Goal: Transaction & Acquisition: Purchase product/service

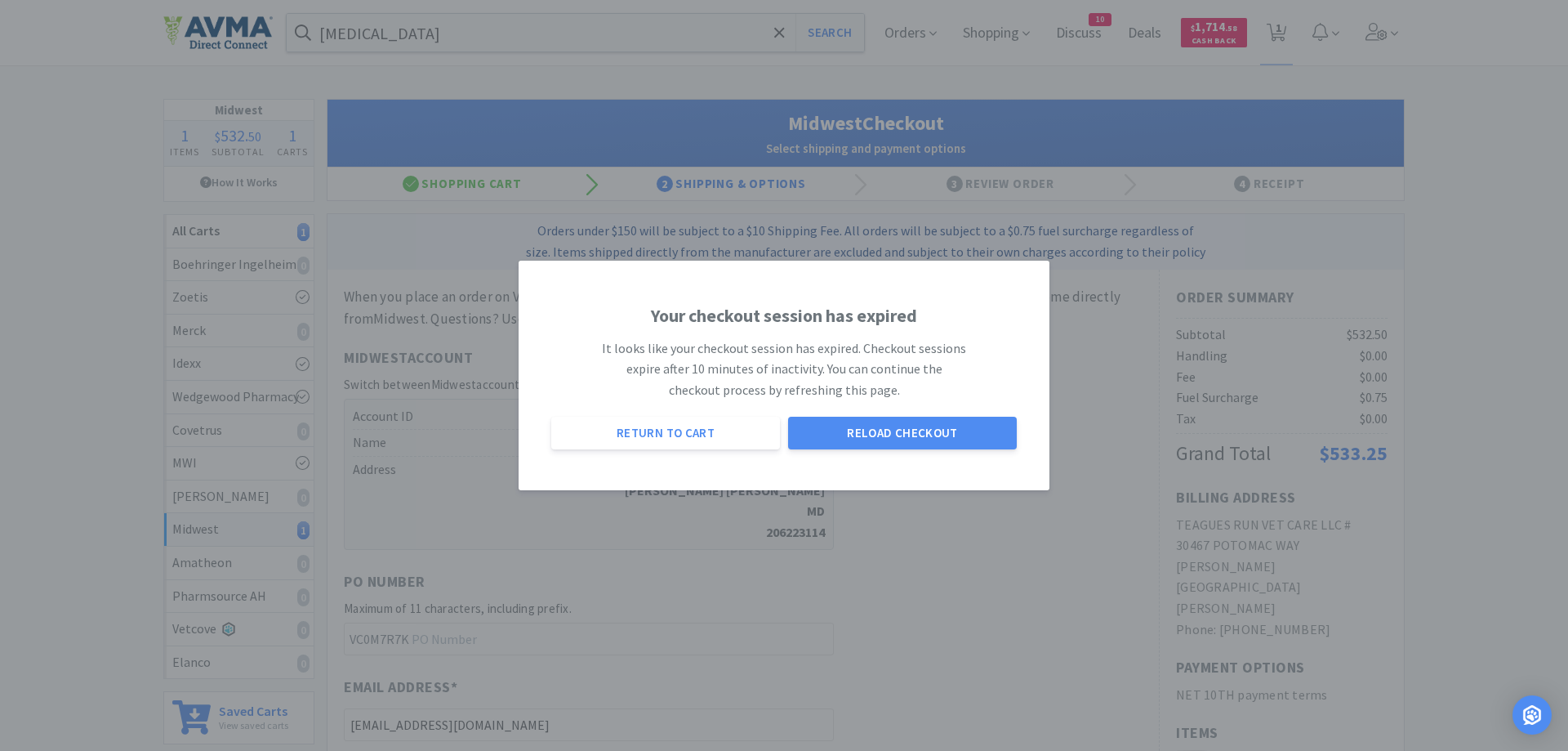
select select "0"
click at [881, 433] on button "Reload Checkout" at bounding box center [902, 433] width 228 height 33
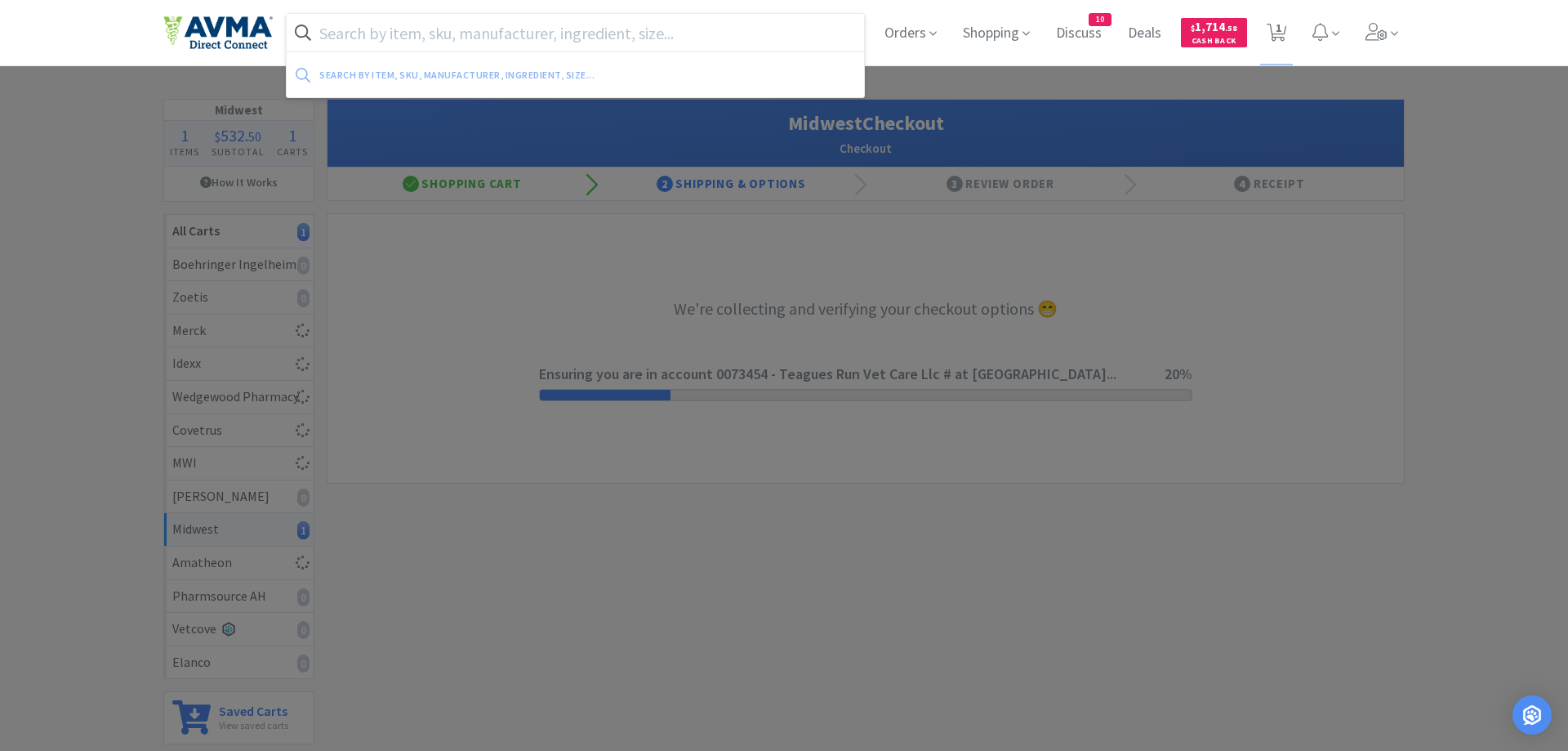
click at [389, 30] on input "text" at bounding box center [576, 32] width 577 height 38
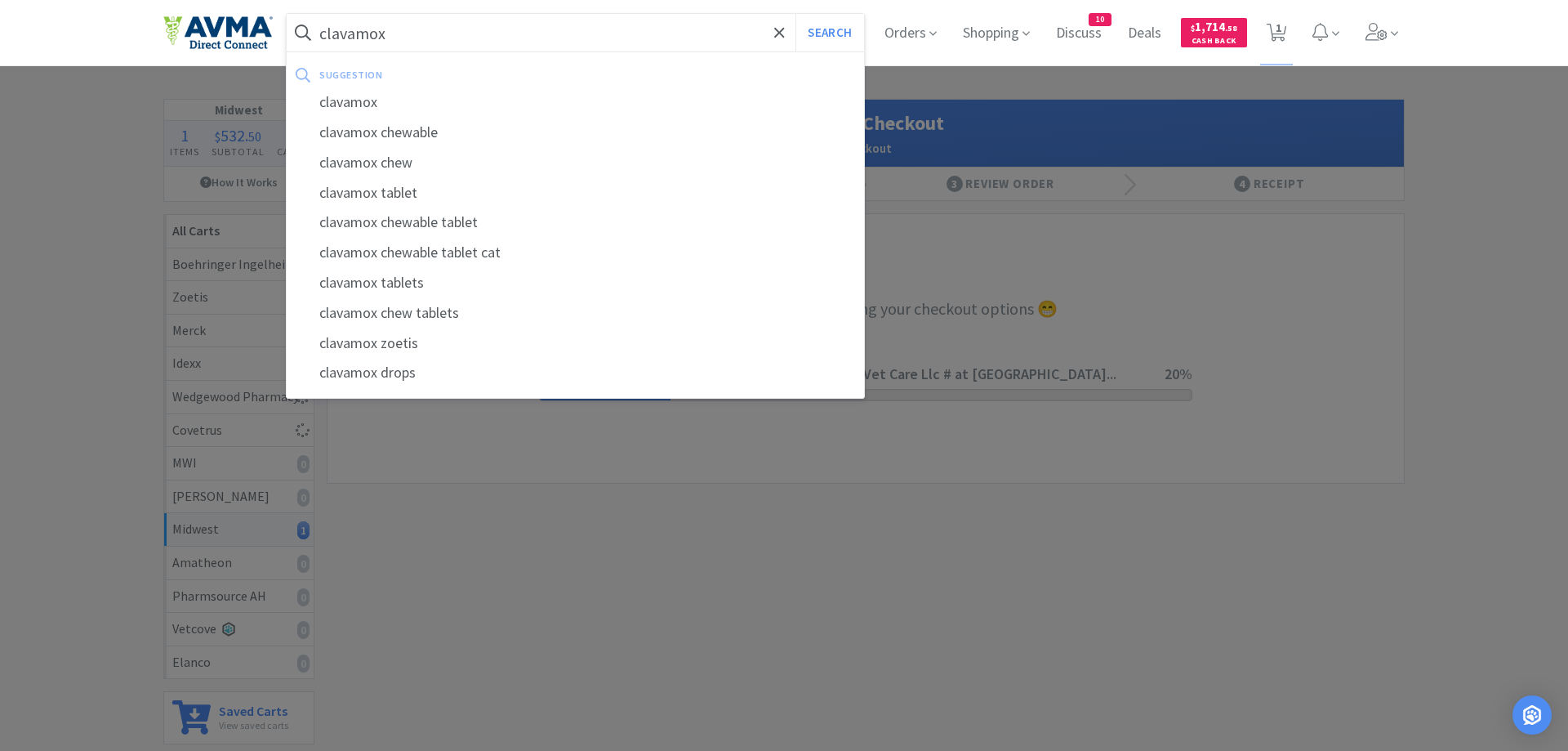
type input "clavamox"
click at [795, 14] on button "Search" at bounding box center [829, 32] width 68 height 38
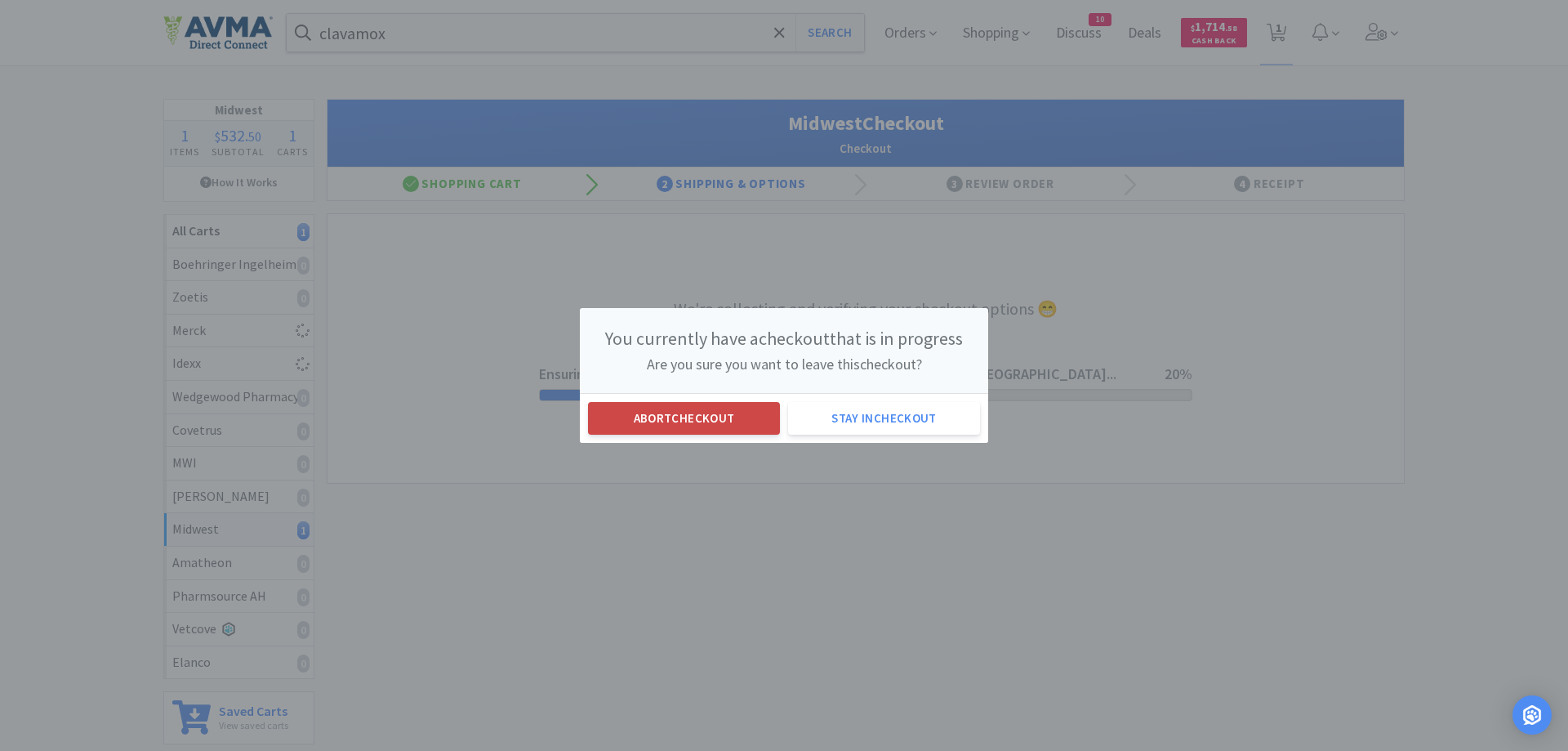
click at [648, 417] on button "Abort checkout" at bounding box center [684, 418] width 192 height 33
select select "1"
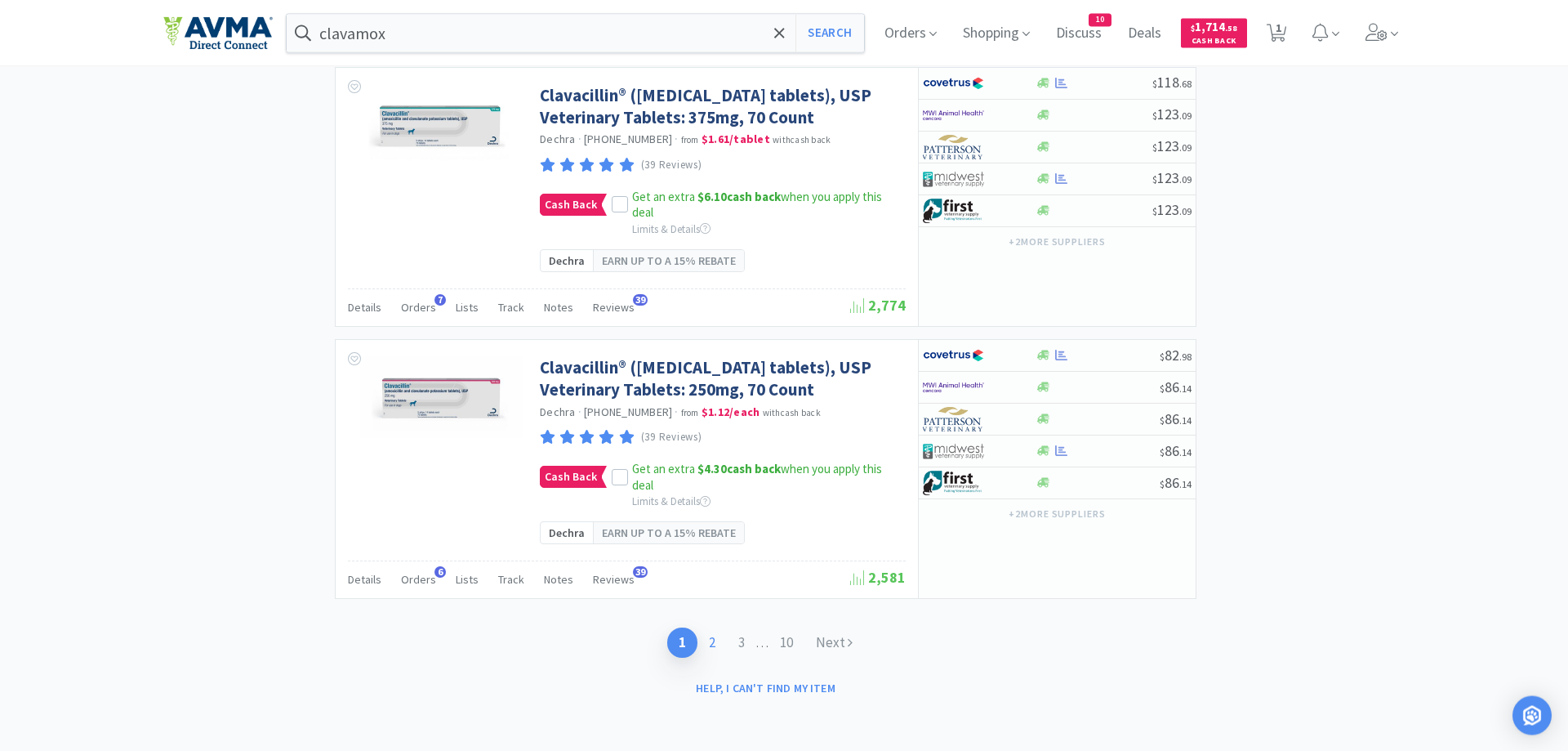
scroll to position [3070, 0]
click at [709, 644] on link "2" at bounding box center [712, 642] width 29 height 30
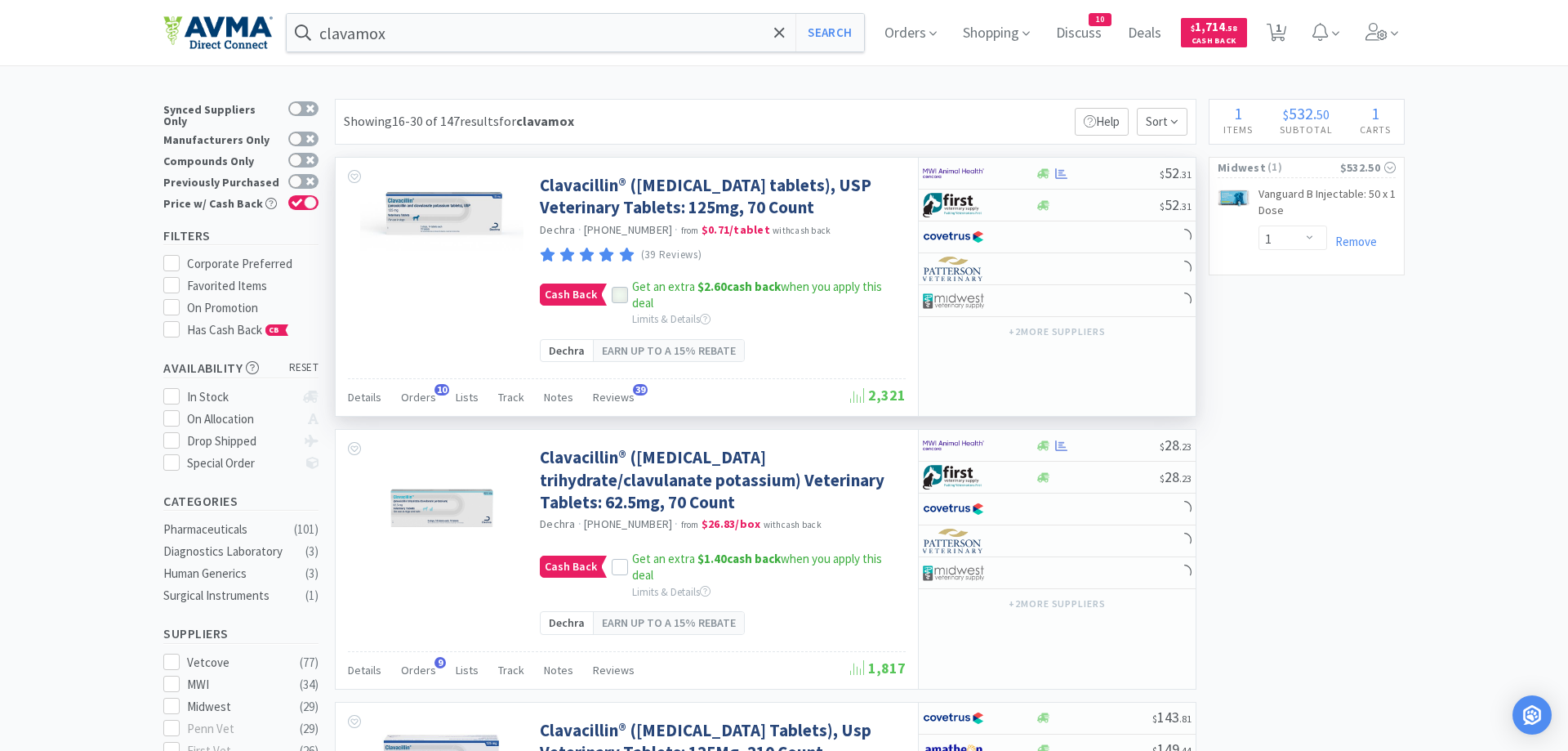
click at [619, 301] on icon at bounding box center [620, 294] width 11 height 11
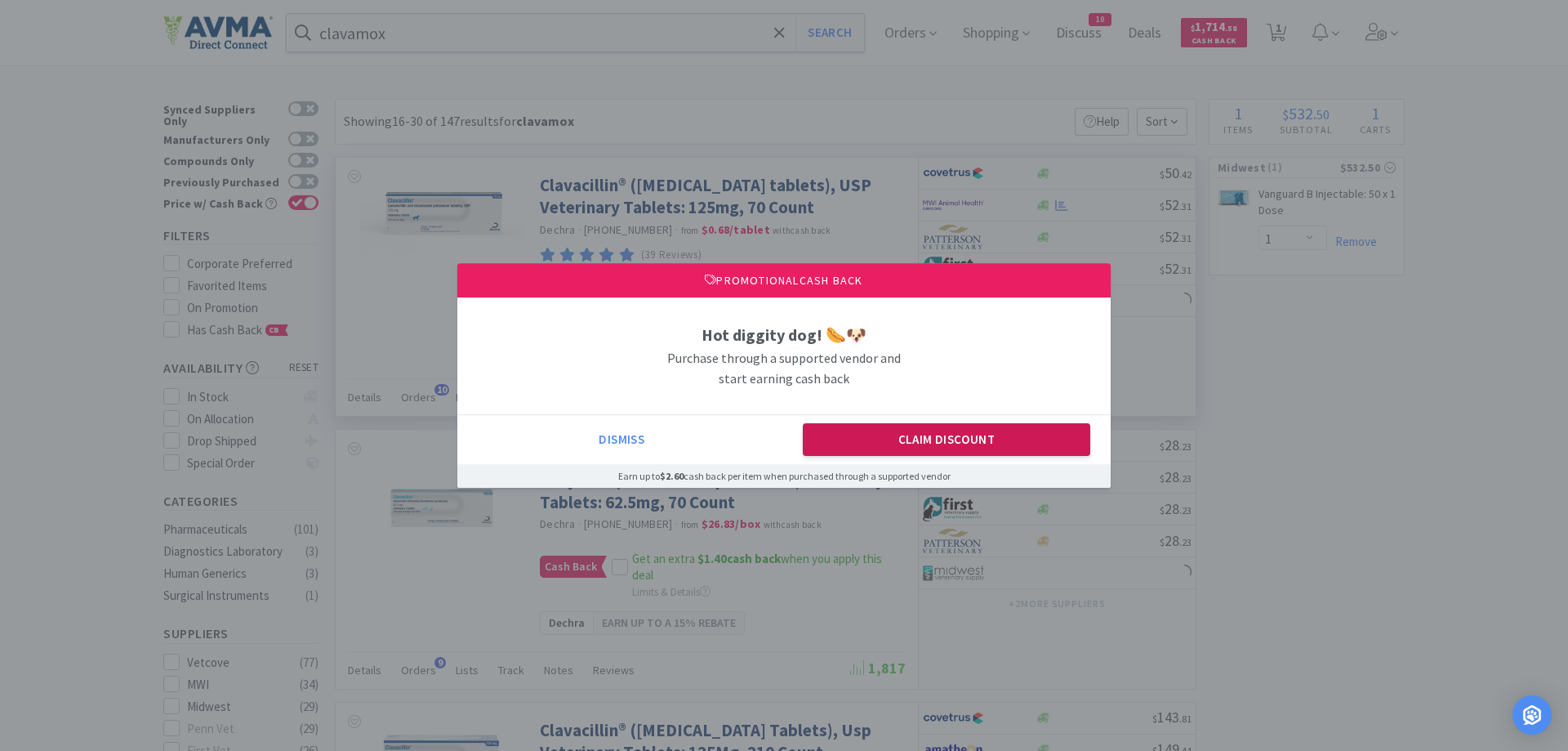
click at [850, 438] on button "Claim Discount" at bounding box center [947, 440] width 289 height 33
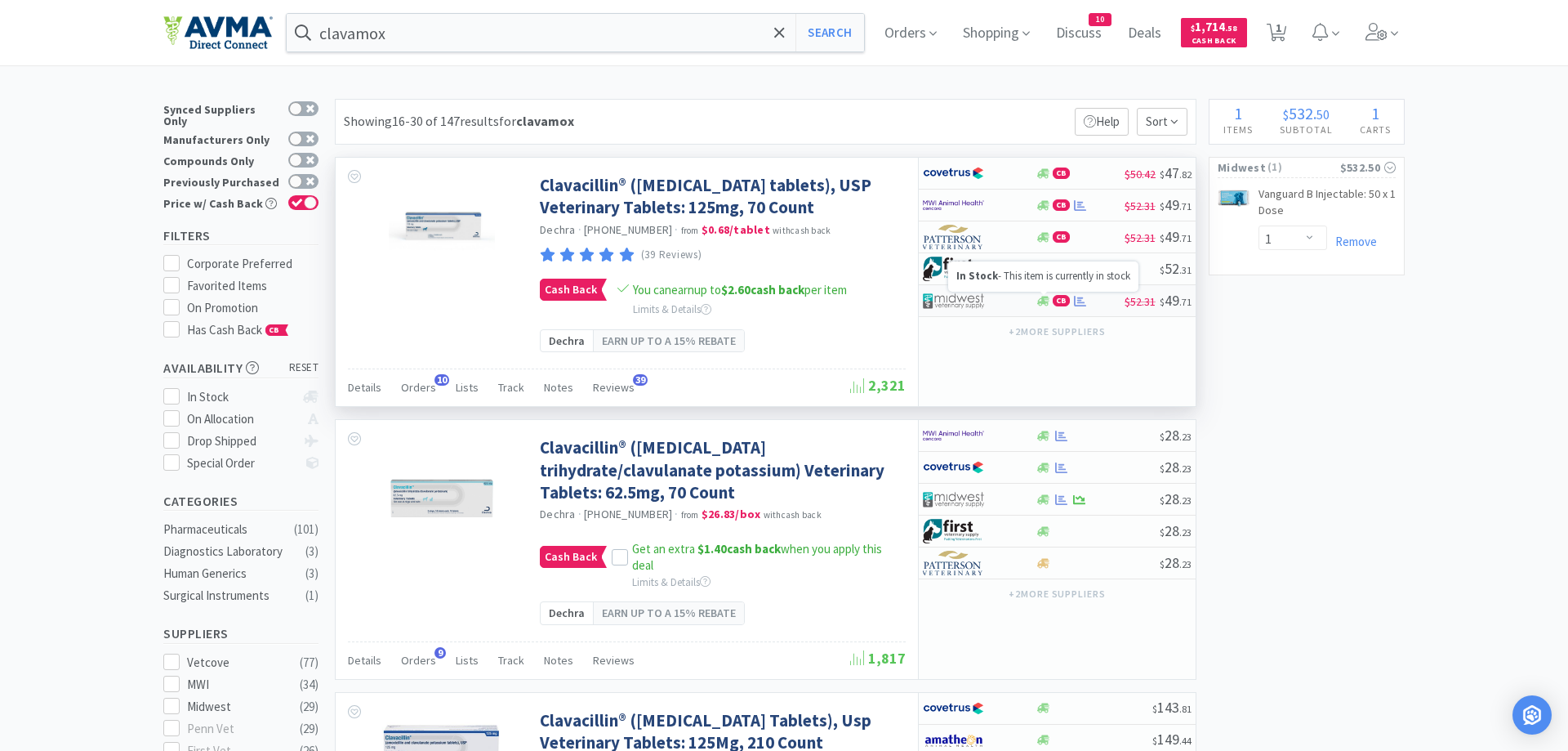
click at [1041, 302] on icon at bounding box center [1043, 301] width 12 height 10
select select "1"
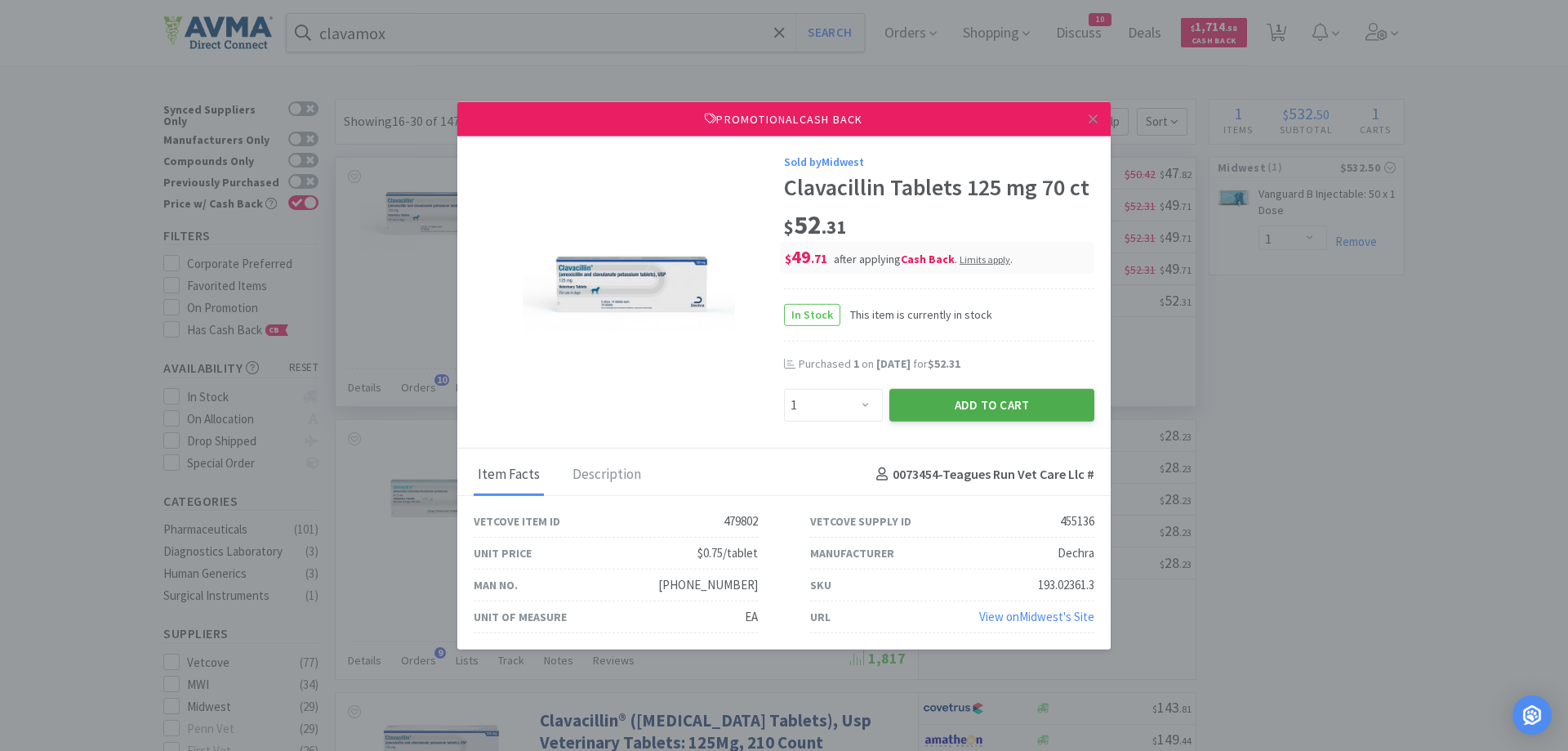
click at [1018, 403] on button "Add to Cart" at bounding box center [992, 404] width 205 height 33
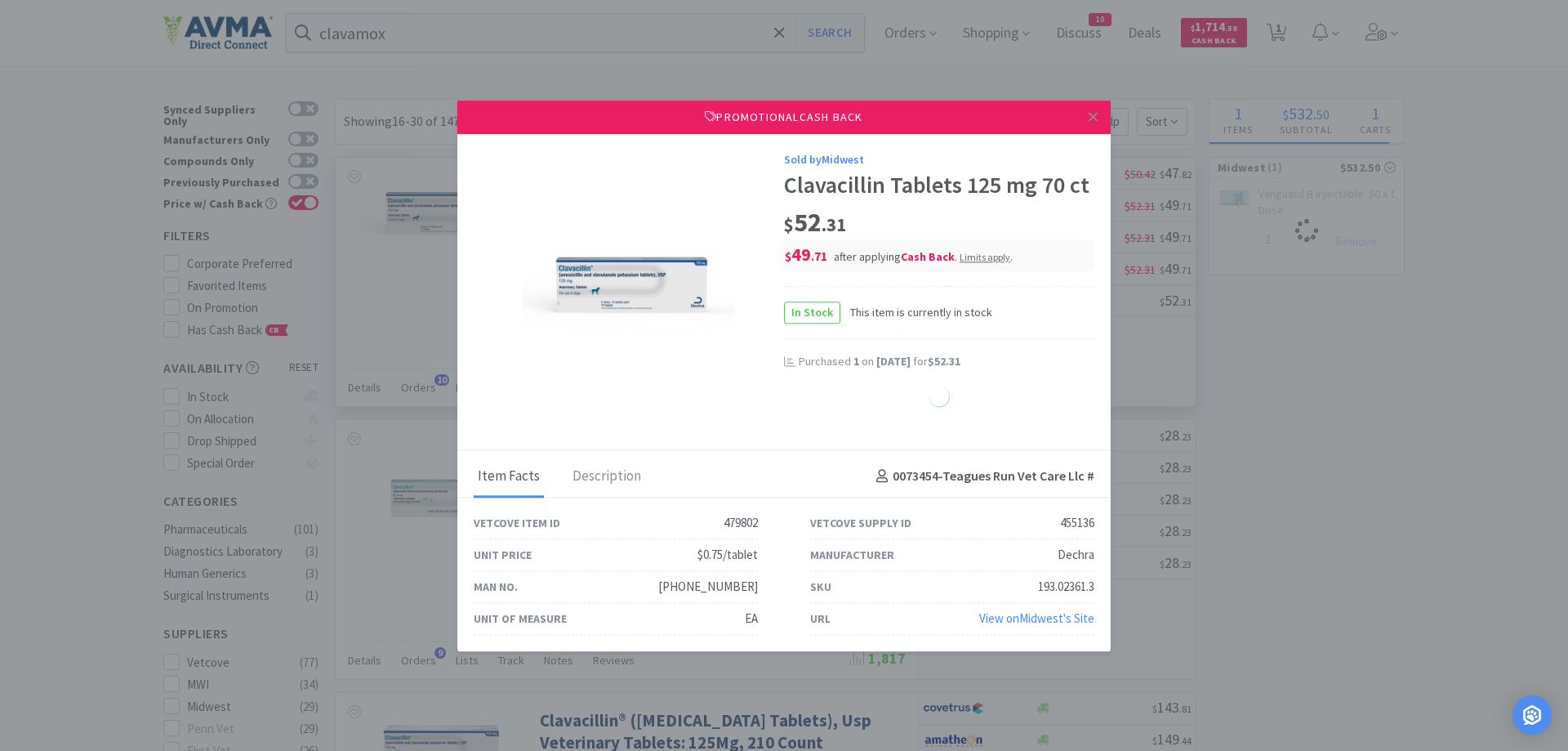
select select "1"
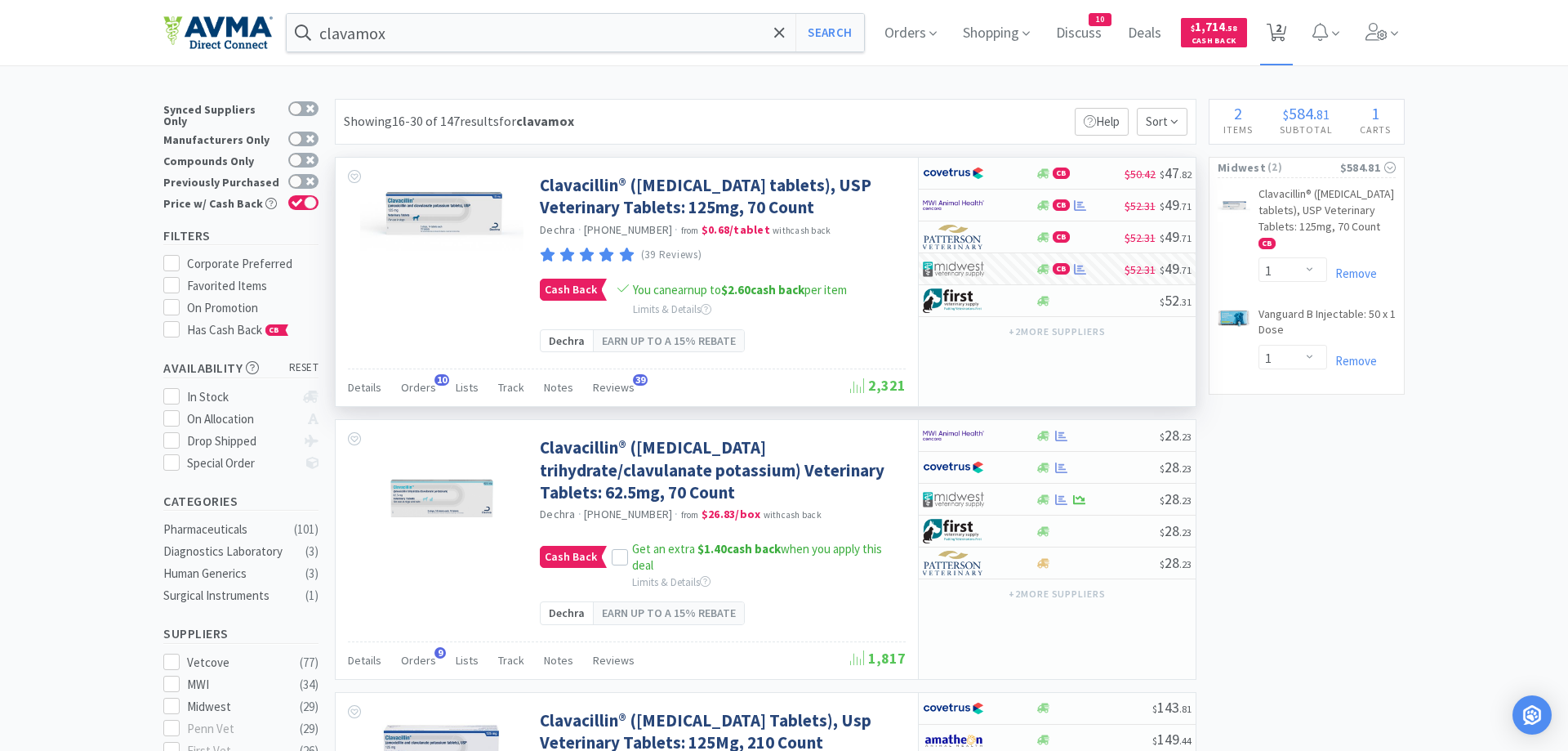
click at [1277, 28] on span "2" at bounding box center [1278, 28] width 5 height 65
select select "1"
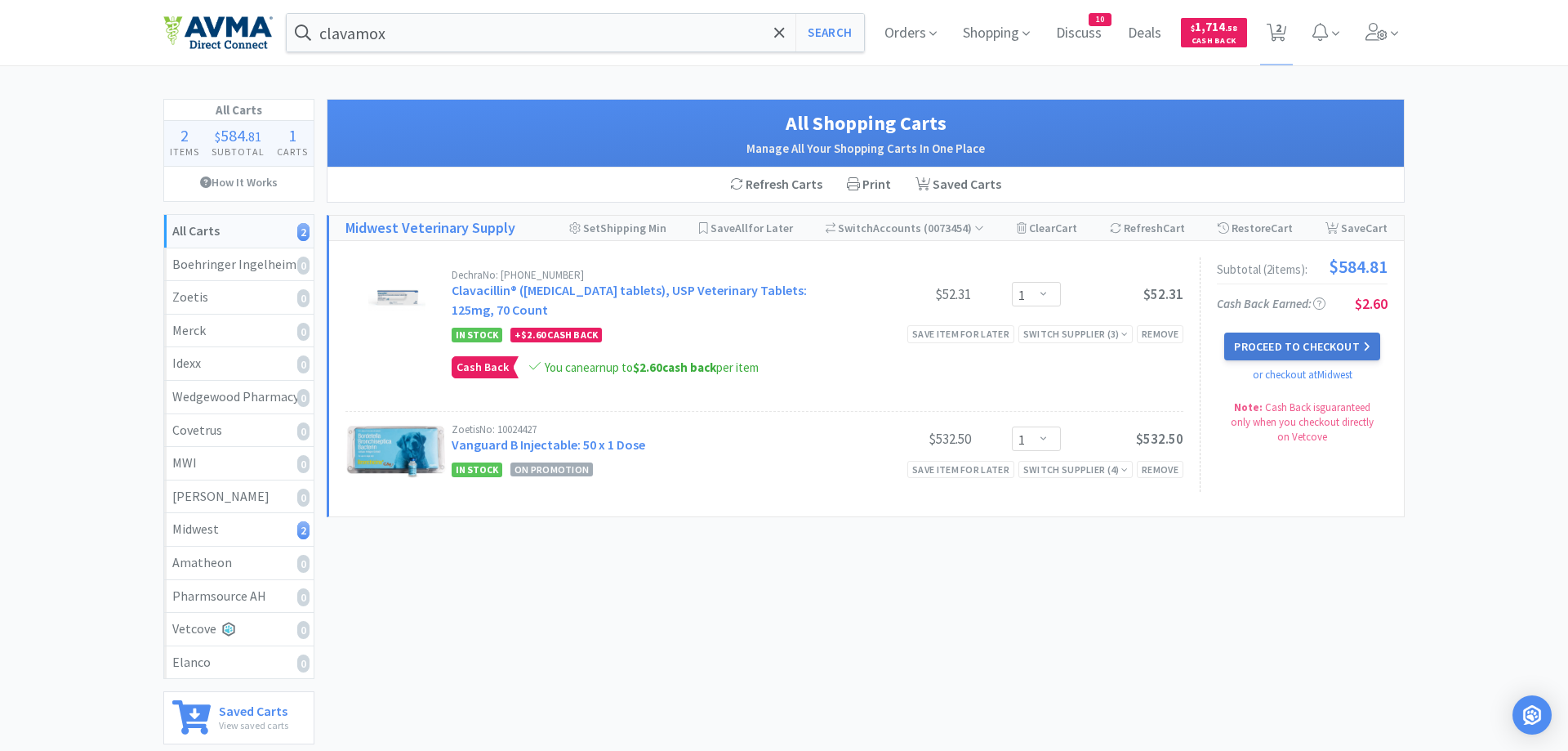
click at [1257, 346] on button "Proceed to Checkout" at bounding box center [1301, 347] width 155 height 28
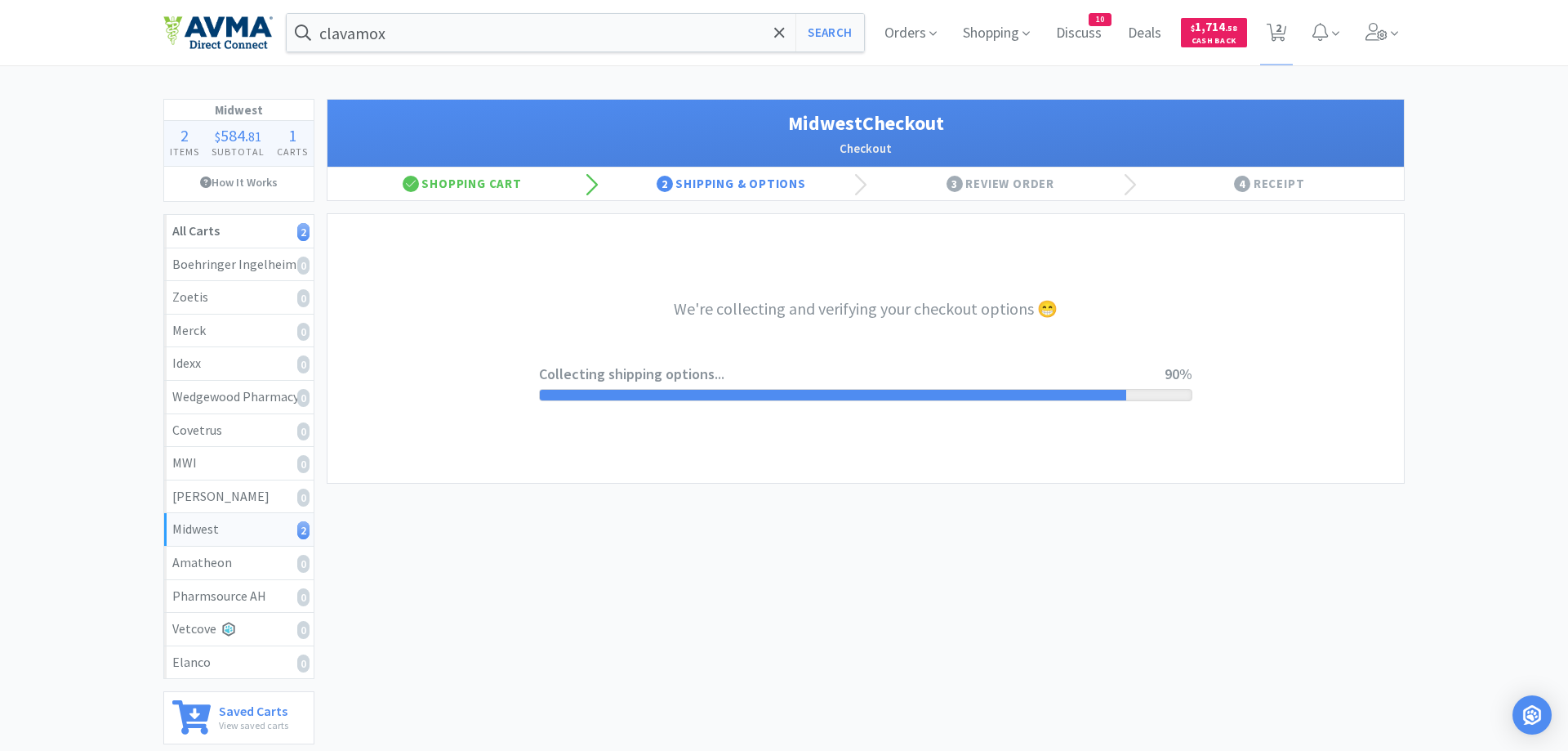
select select "0"
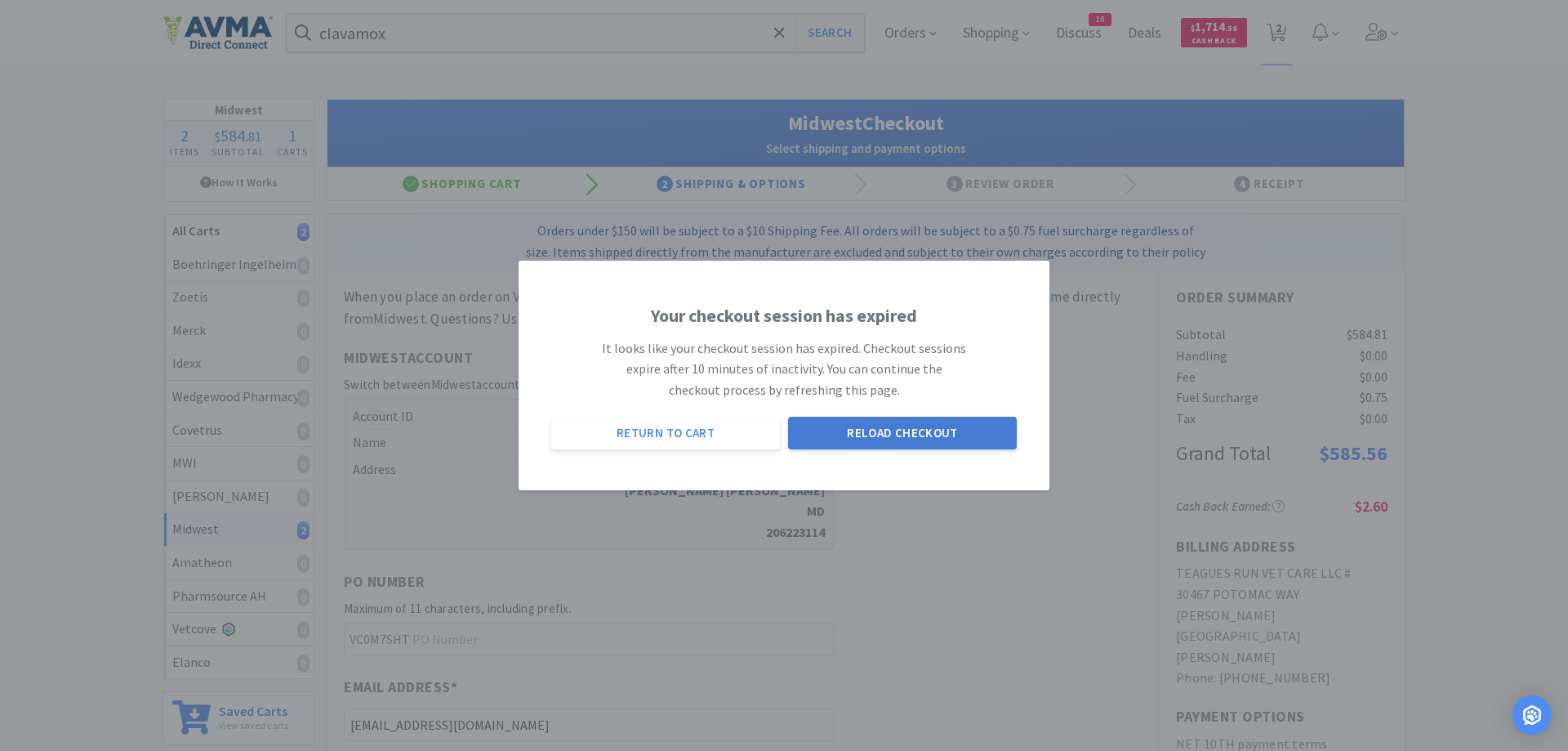
click at [858, 435] on button "Reload Checkout" at bounding box center [902, 433] width 228 height 33
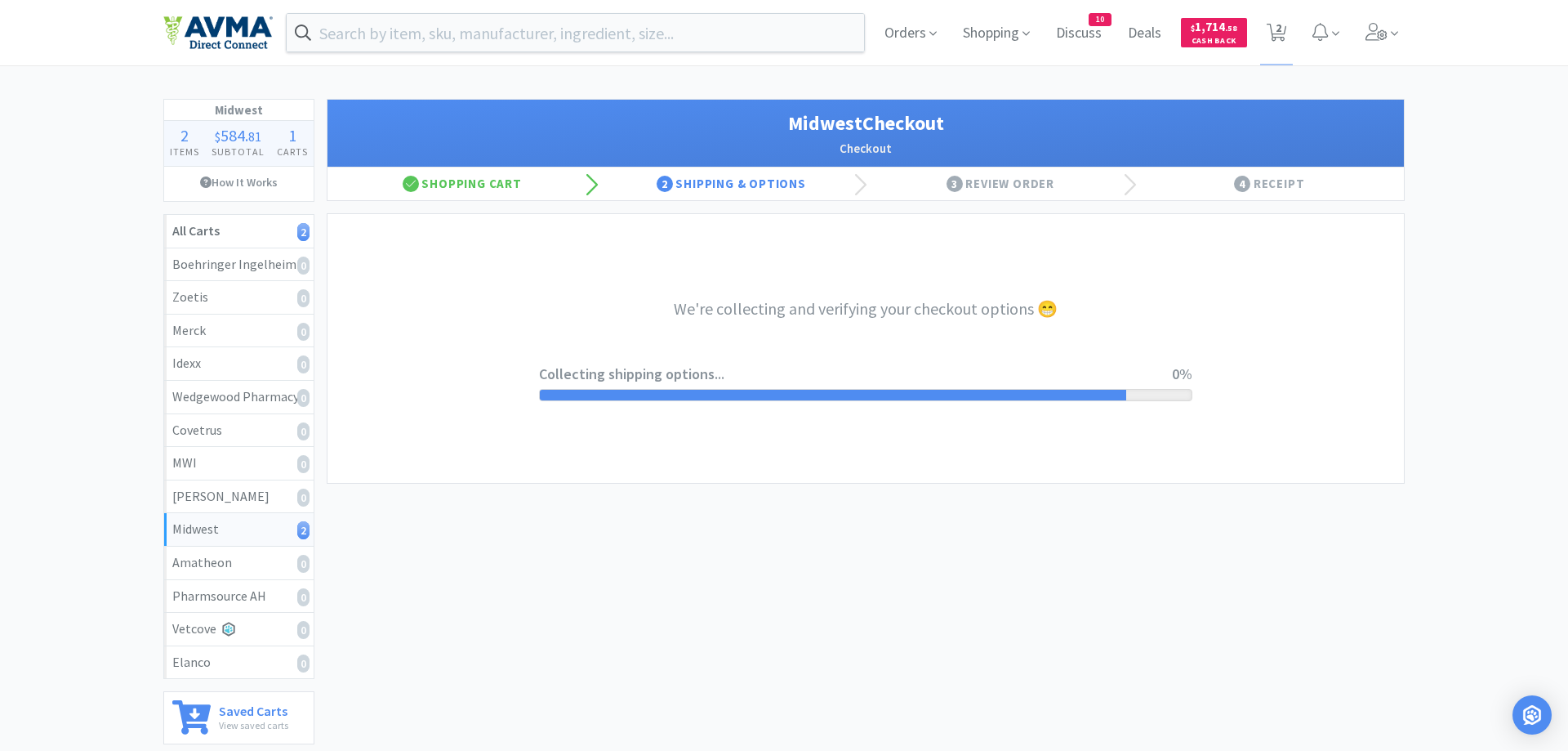
select select "0"
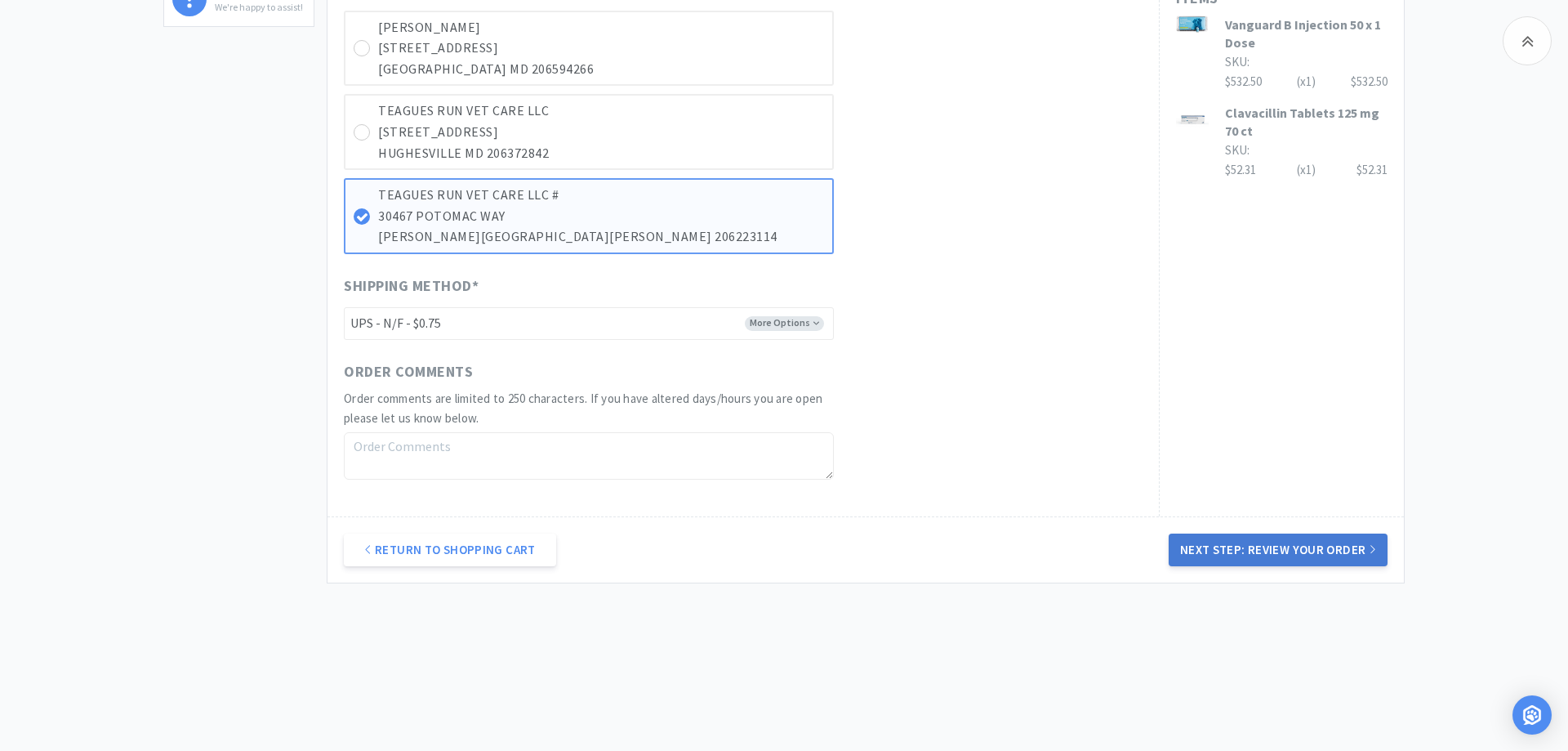
click at [1224, 554] on button "Next Step: Review Your Order" at bounding box center [1277, 550] width 219 height 33
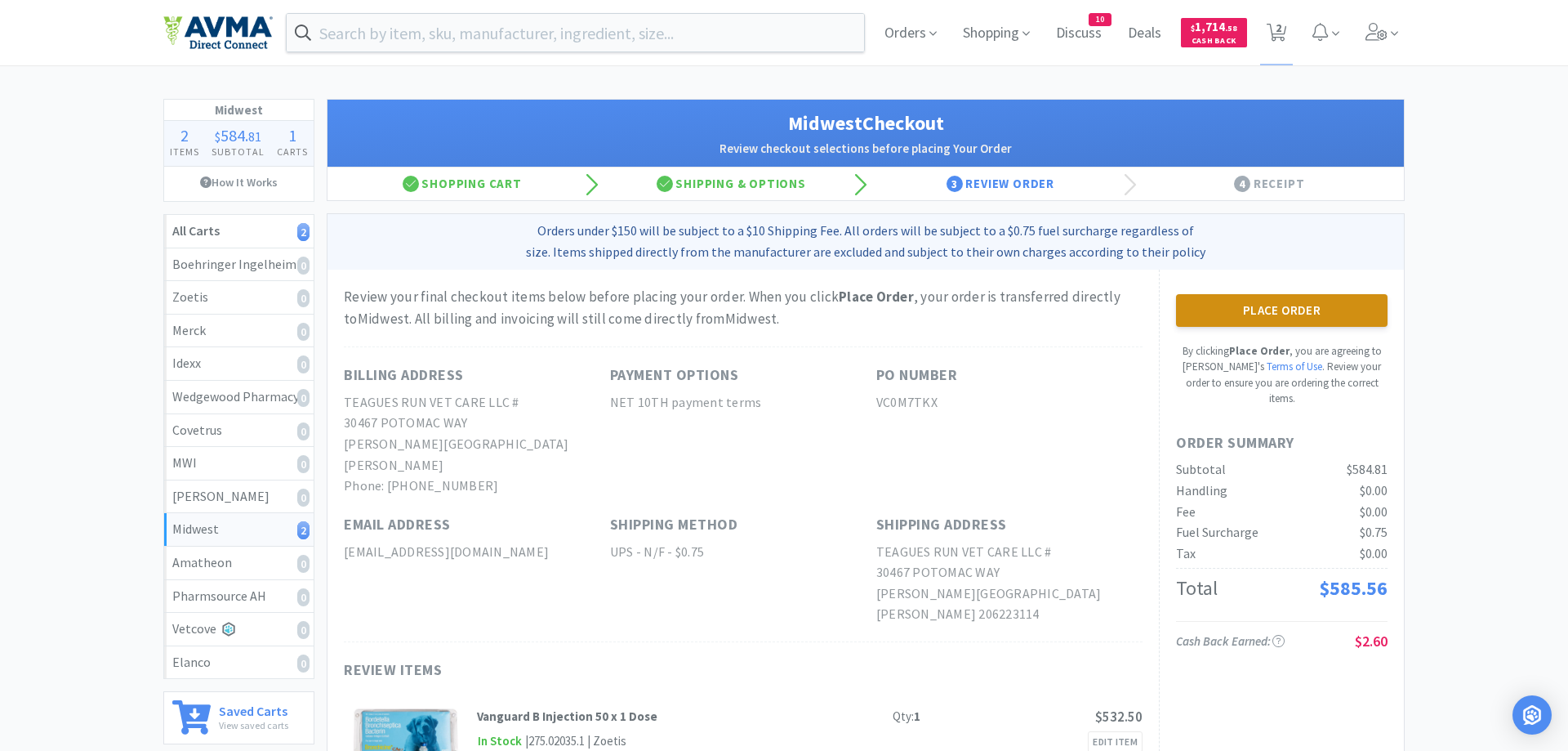
click at [1218, 310] on button "Place Order" at bounding box center [1281, 311] width 212 height 33
